Goal: Task Accomplishment & Management: Use online tool/utility

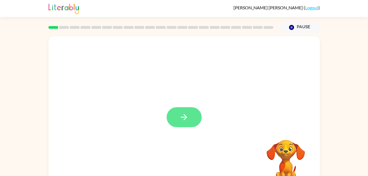
click at [186, 119] on icon "button" at bounding box center [184, 117] width 10 height 10
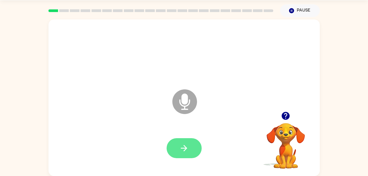
click at [189, 149] on button "button" at bounding box center [183, 148] width 35 height 20
click at [186, 138] on button "button" at bounding box center [183, 148] width 35 height 20
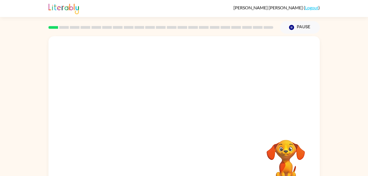
scroll to position [16, 0]
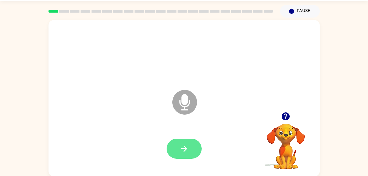
click at [181, 146] on icon "button" at bounding box center [184, 149] width 10 height 10
click at [195, 155] on button "button" at bounding box center [183, 148] width 35 height 20
click at [189, 149] on button "button" at bounding box center [183, 148] width 35 height 20
click at [186, 145] on icon "button" at bounding box center [184, 149] width 10 height 10
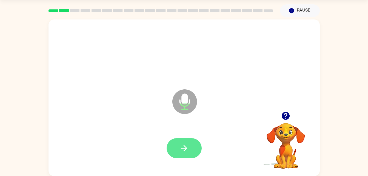
click at [183, 145] on icon "button" at bounding box center [184, 148] width 6 height 6
click at [185, 142] on button "button" at bounding box center [183, 148] width 35 height 20
click at [189, 146] on button "button" at bounding box center [183, 148] width 35 height 20
click at [186, 154] on button "button" at bounding box center [183, 148] width 35 height 20
click at [184, 148] on icon "button" at bounding box center [184, 148] width 6 height 6
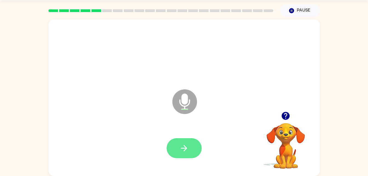
click at [191, 144] on button "button" at bounding box center [183, 148] width 35 height 20
click at [190, 138] on button "button" at bounding box center [183, 148] width 35 height 20
click at [187, 150] on icon "button" at bounding box center [184, 148] width 10 height 10
click at [186, 154] on button "button" at bounding box center [183, 148] width 35 height 20
click at [185, 146] on icon "button" at bounding box center [184, 148] width 6 height 6
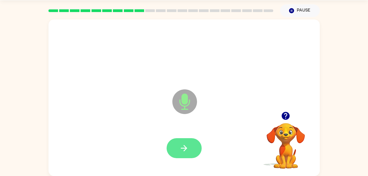
click at [180, 140] on button "button" at bounding box center [183, 148] width 35 height 20
click at [184, 142] on button "button" at bounding box center [183, 148] width 35 height 20
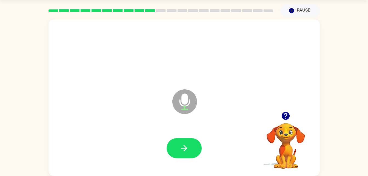
click at [284, 114] on icon "button" at bounding box center [286, 116] width 10 height 10
click at [187, 143] on icon "button" at bounding box center [184, 148] width 10 height 10
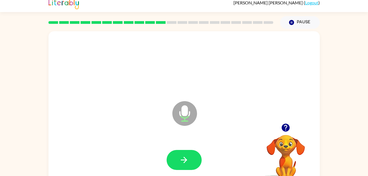
scroll to position [0, 0]
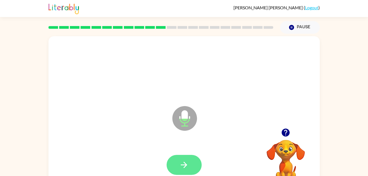
click at [191, 160] on button "button" at bounding box center [183, 165] width 35 height 20
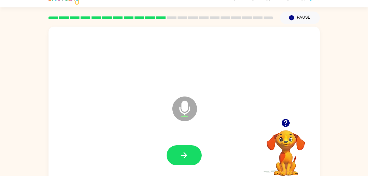
scroll to position [9, 0]
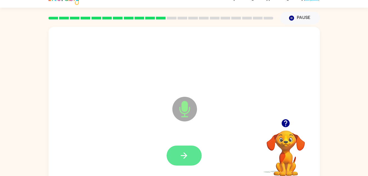
click at [180, 151] on icon "button" at bounding box center [184, 156] width 10 height 10
click at [186, 157] on icon "button" at bounding box center [184, 156] width 10 height 10
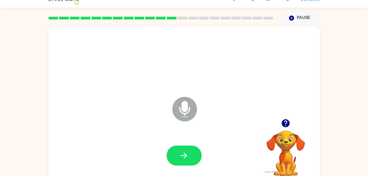
click at [282, 120] on icon "button" at bounding box center [286, 123] width 10 height 10
click at [187, 158] on icon "button" at bounding box center [184, 156] width 10 height 10
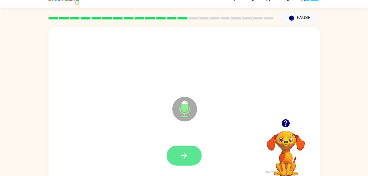
click at [175, 152] on button "button" at bounding box center [183, 155] width 35 height 20
click at [170, 161] on button "button" at bounding box center [183, 155] width 35 height 20
click at [177, 159] on button "button" at bounding box center [183, 155] width 35 height 20
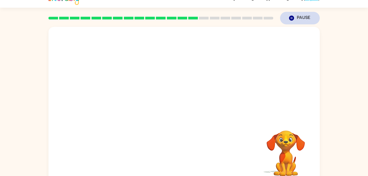
click at [300, 19] on button "Pause Pause" at bounding box center [300, 18] width 40 height 13
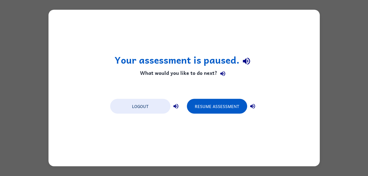
scroll to position [0, 0]
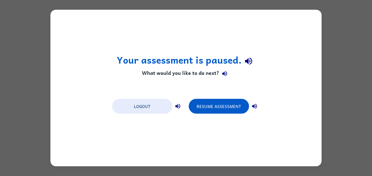
click at [331, 51] on div "Your assessment is paused. What would you like to do next? Logout Resume Assess…" at bounding box center [186, 88] width 372 height 176
click at [339, 54] on div "Your assessment is paused. What would you like to do next? Logout Resume Assess…" at bounding box center [186, 88] width 372 height 176
click at [229, 105] on button "Resume Assessment" at bounding box center [219, 106] width 60 height 15
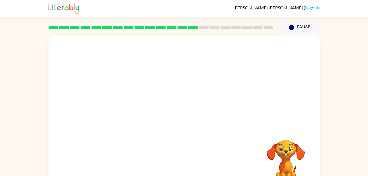
scroll to position [17, 0]
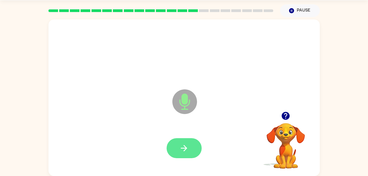
click at [184, 138] on button "button" at bounding box center [183, 148] width 35 height 20
click at [196, 149] on button "button" at bounding box center [183, 148] width 35 height 20
click at [190, 138] on button "button" at bounding box center [183, 148] width 35 height 20
click at [184, 145] on icon "button" at bounding box center [184, 148] width 10 height 10
click at [186, 149] on icon "button" at bounding box center [184, 148] width 10 height 10
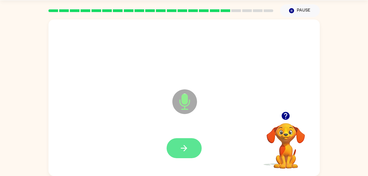
click at [169, 145] on button "button" at bounding box center [183, 148] width 35 height 20
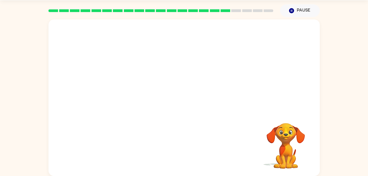
click at [244, 31] on div at bounding box center [184, 52] width 260 height 45
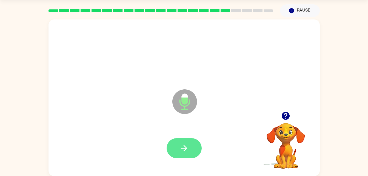
click at [184, 146] on icon "button" at bounding box center [184, 148] width 6 height 6
click at [189, 148] on button "button" at bounding box center [183, 148] width 35 height 20
click at [172, 151] on button "button" at bounding box center [183, 148] width 35 height 20
click at [184, 134] on div at bounding box center [184, 148] width 260 height 45
click at [198, 144] on button "button" at bounding box center [183, 148] width 35 height 20
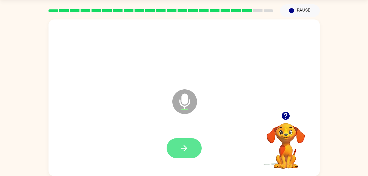
click at [191, 146] on button "button" at bounding box center [183, 148] width 35 height 20
click at [188, 157] on button "button" at bounding box center [183, 148] width 35 height 20
click at [183, 149] on icon "button" at bounding box center [184, 148] width 10 height 10
click at [188, 145] on icon "button" at bounding box center [184, 148] width 10 height 10
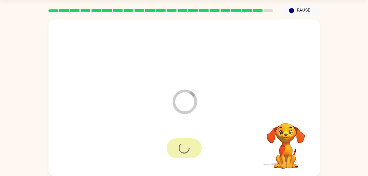
scroll to position [7, 0]
